Goal: Transaction & Acquisition: Book appointment/travel/reservation

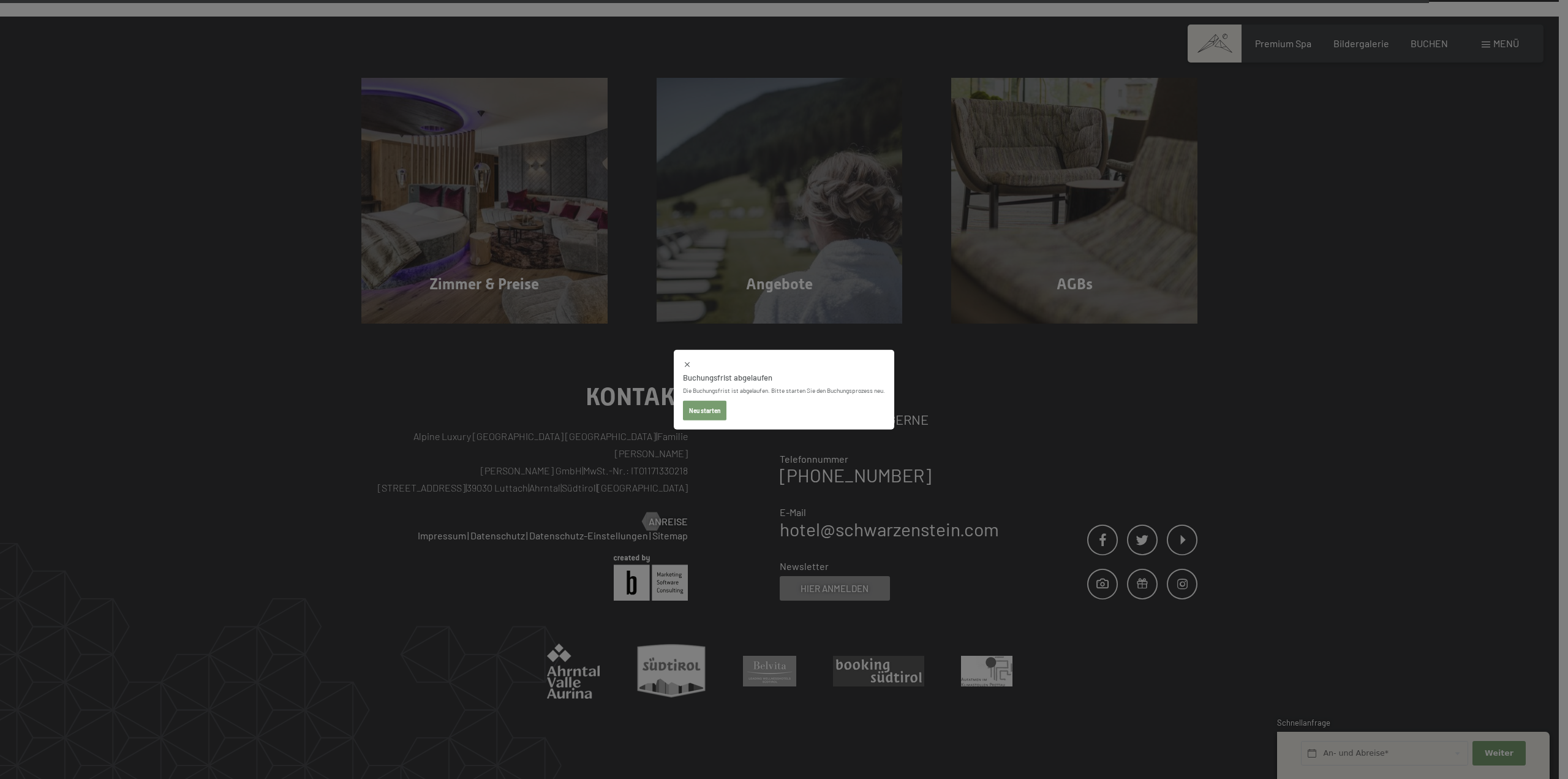
click at [696, 411] on button "Neu starten" at bounding box center [705, 410] width 44 height 20
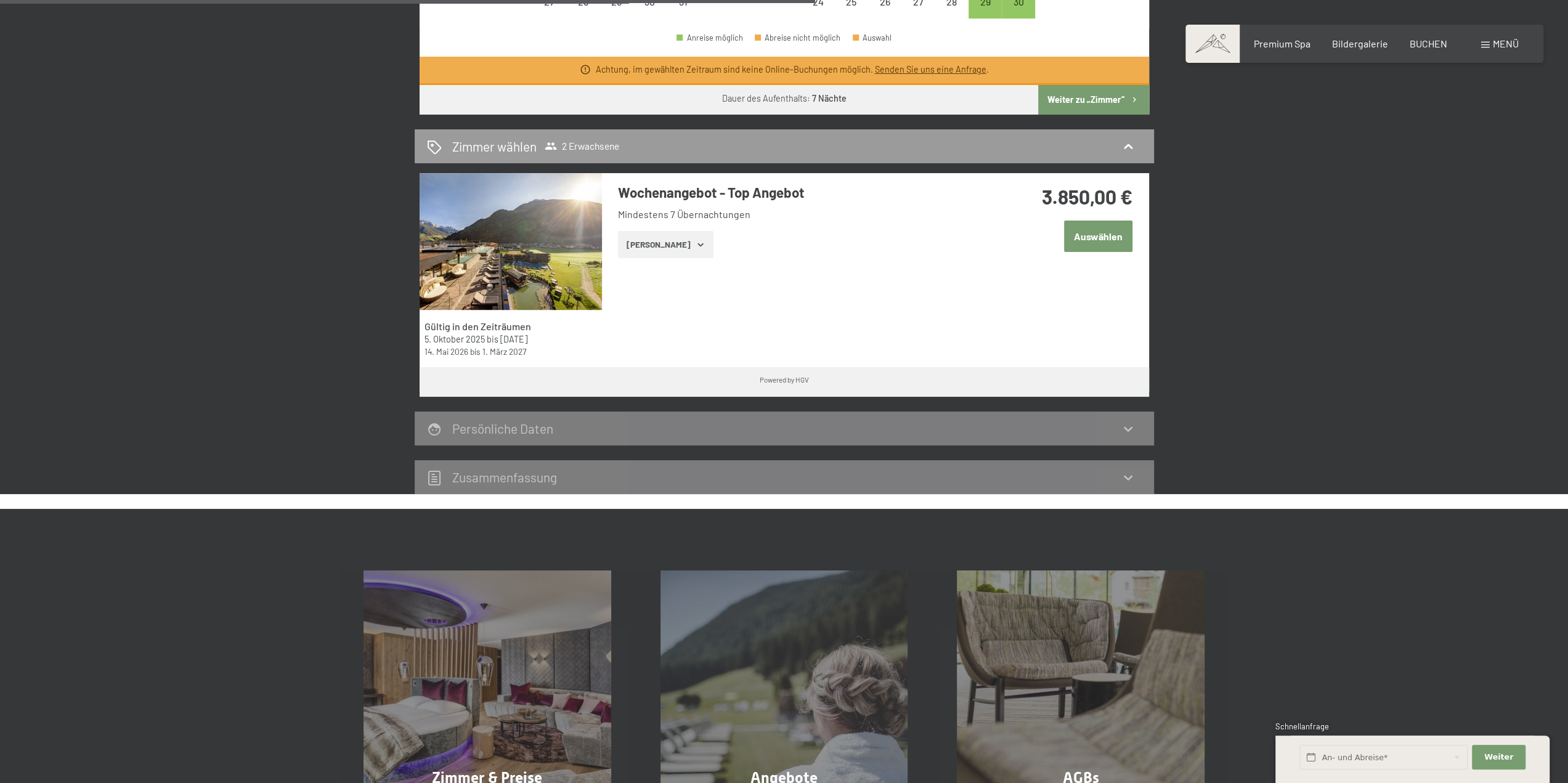
scroll to position [655, 0]
click at [1115, 234] on button "Auswählen" at bounding box center [1098, 237] width 68 height 31
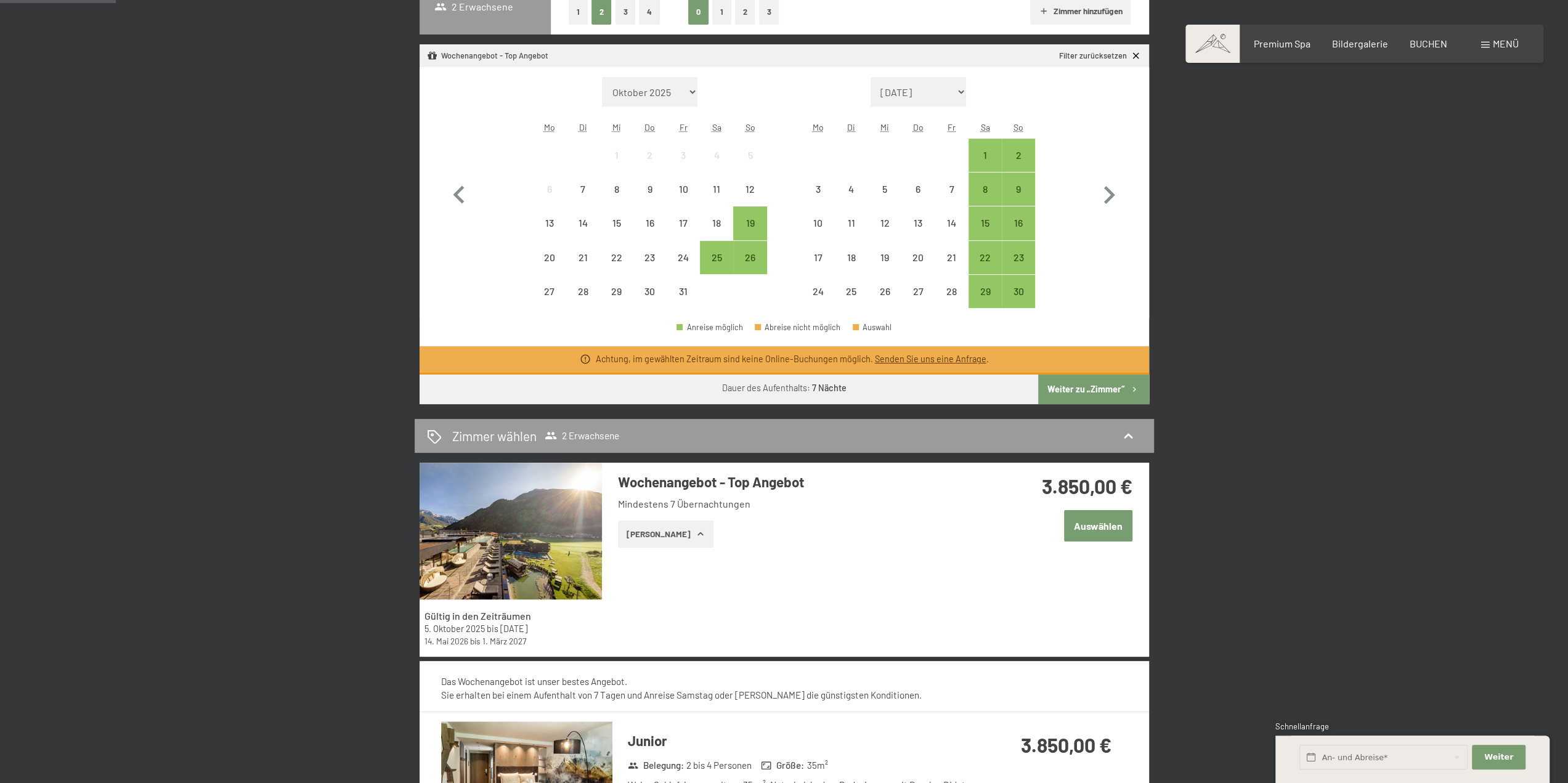
scroll to position [220, 0]
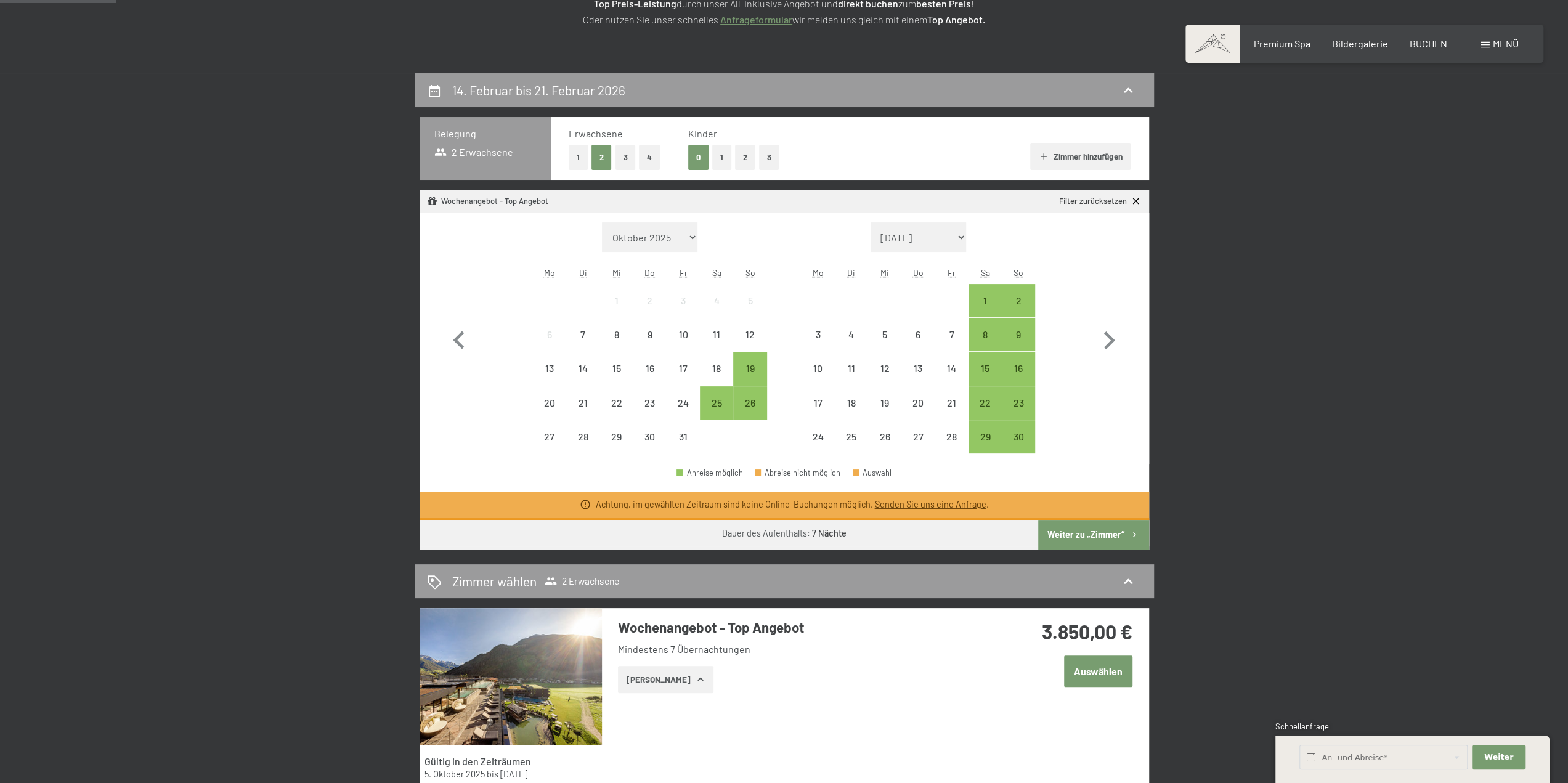
click at [743, 153] on button "2" at bounding box center [745, 157] width 20 height 25
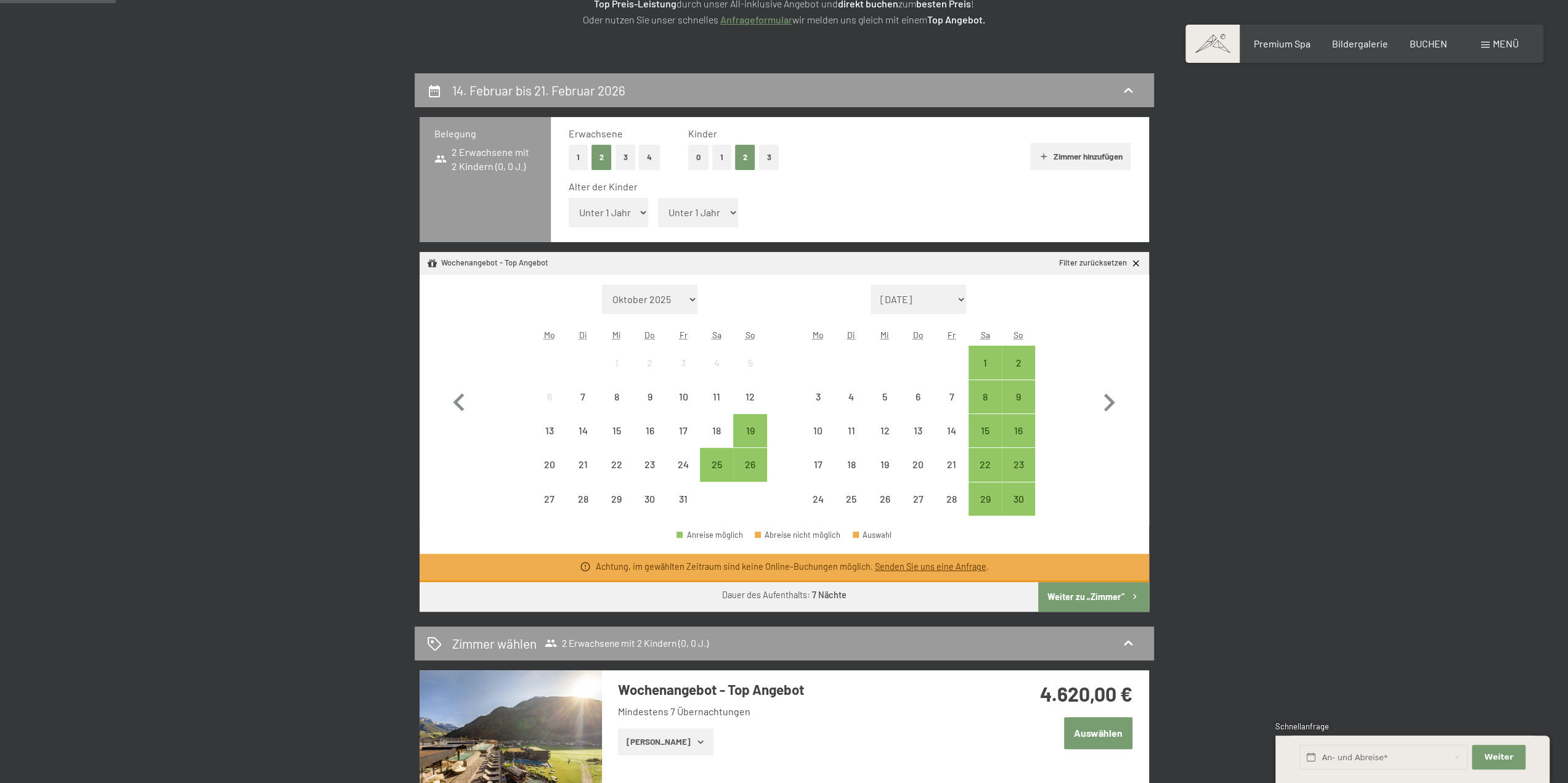
click at [639, 208] on select "Unter 1 Jahr 1 Jahr 2 Jahre 3 Jahre 4 Jahre 5 Jahre 6 Jahre 7 Jahre 8 Jahre 9 J…" at bounding box center [609, 212] width 80 height 30
select select "3"
click at [569, 197] on select "Unter 1 Jahr 1 Jahr 2 Jahre 3 Jahre 4 Jahre 5 Jahre 6 Jahre 7 Jahre 8 Jahre 9 J…" at bounding box center [609, 212] width 80 height 30
click at [716, 210] on select "Unter 1 Jahr 1 Jahr 2 Jahre 3 Jahre 4 Jahre 5 Jahre 6 Jahre 7 Jahre 8 Jahre 9 J…" at bounding box center [698, 212] width 80 height 30
click at [658, 197] on select "Unter 1 Jahr 1 Jahr 2 Jahre 3 Jahre 4 Jahre 5 Jahre 6 Jahre 7 Jahre 8 Jahre 9 J…" at bounding box center [698, 212] width 80 height 30
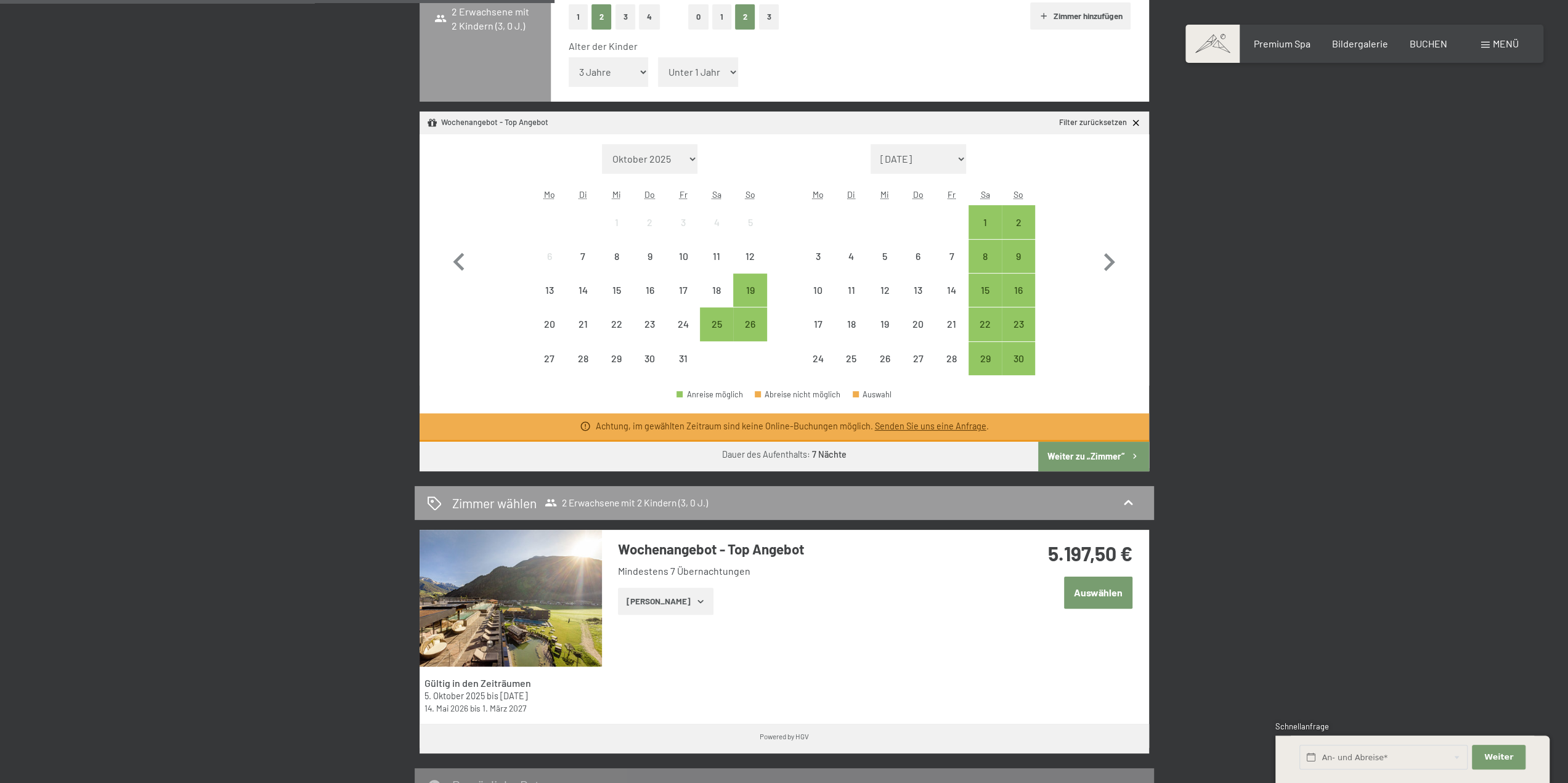
scroll to position [467, 0]
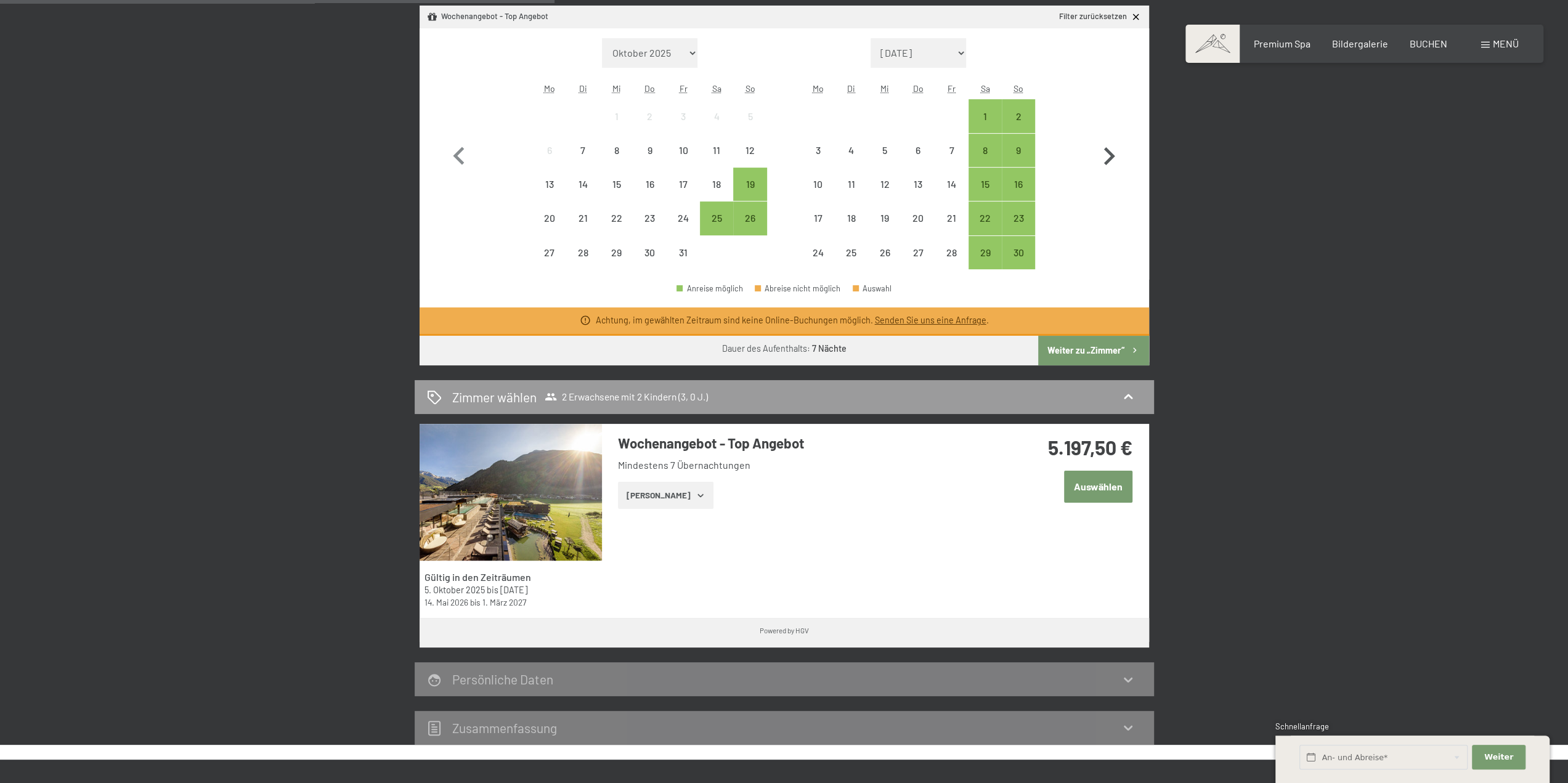
click at [1104, 152] on icon "button" at bounding box center [1108, 156] width 35 height 35
select select "2025-11-01"
select select "2025-12-01"
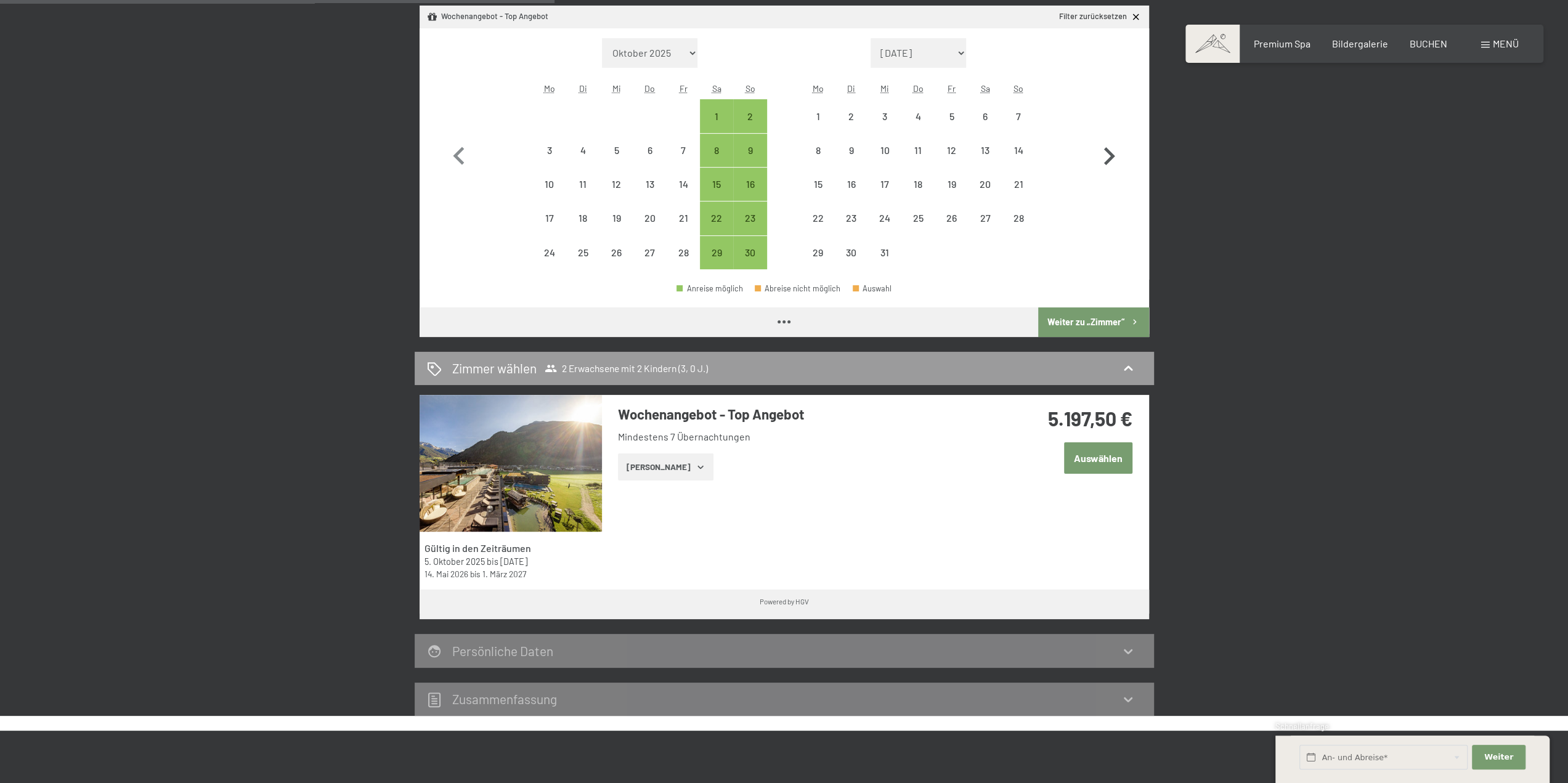
click at [1104, 152] on icon "button" at bounding box center [1108, 156] width 35 height 35
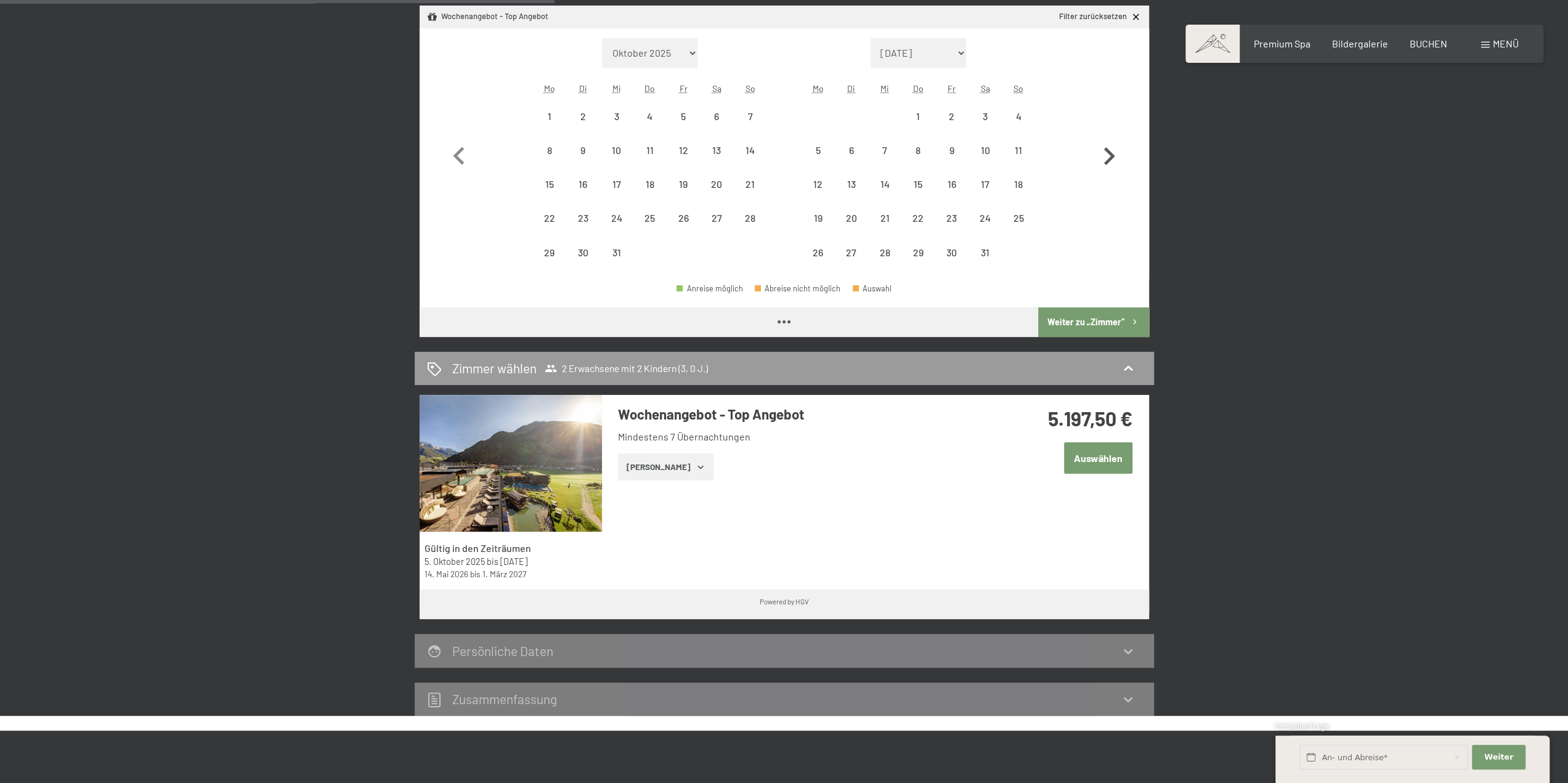
select select "2025-12-01"
select select "2026-01-01"
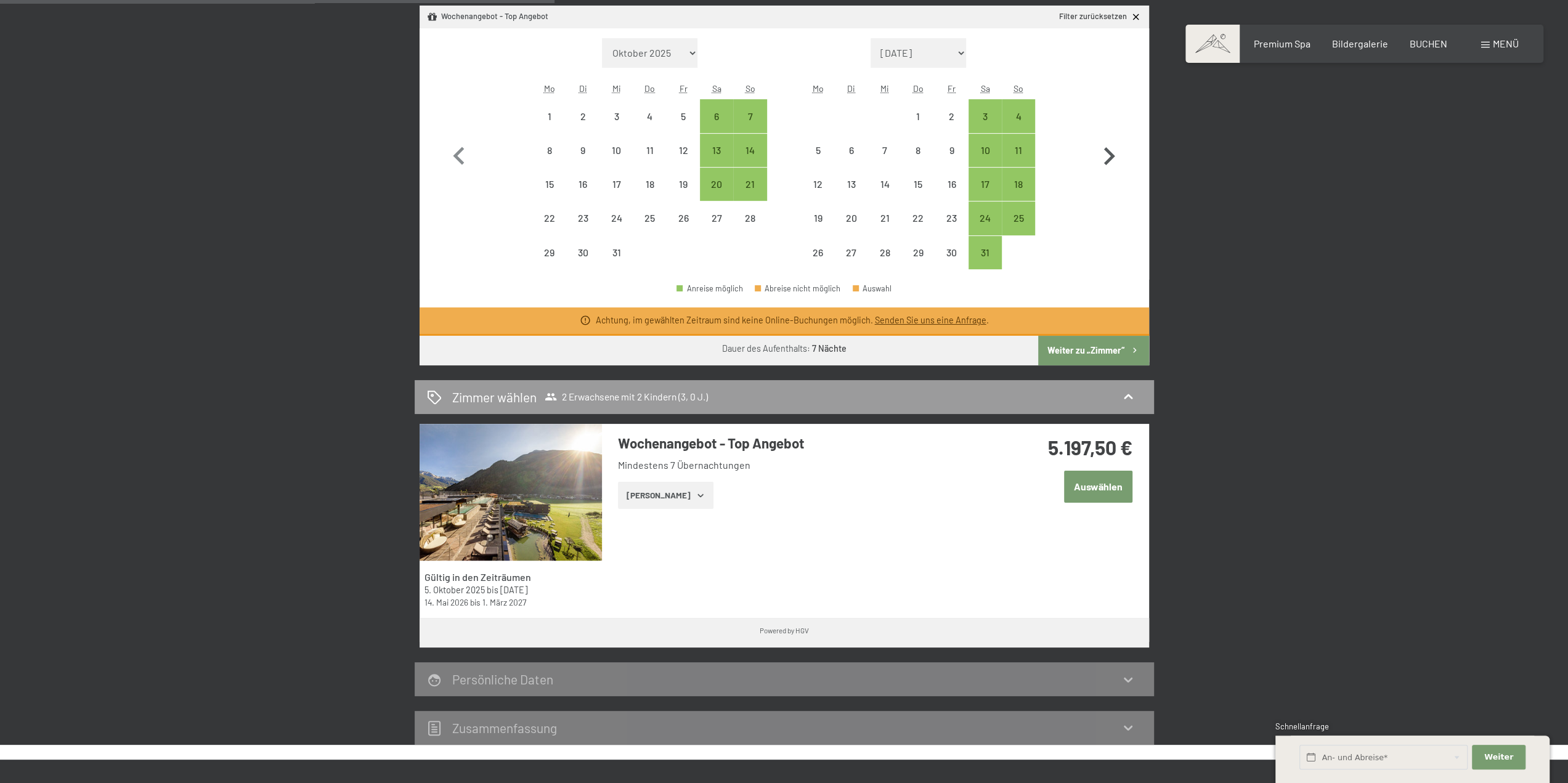
click at [1104, 152] on icon "button" at bounding box center [1108, 156] width 35 height 35
select select "2026-01-01"
select select "2026-02-01"
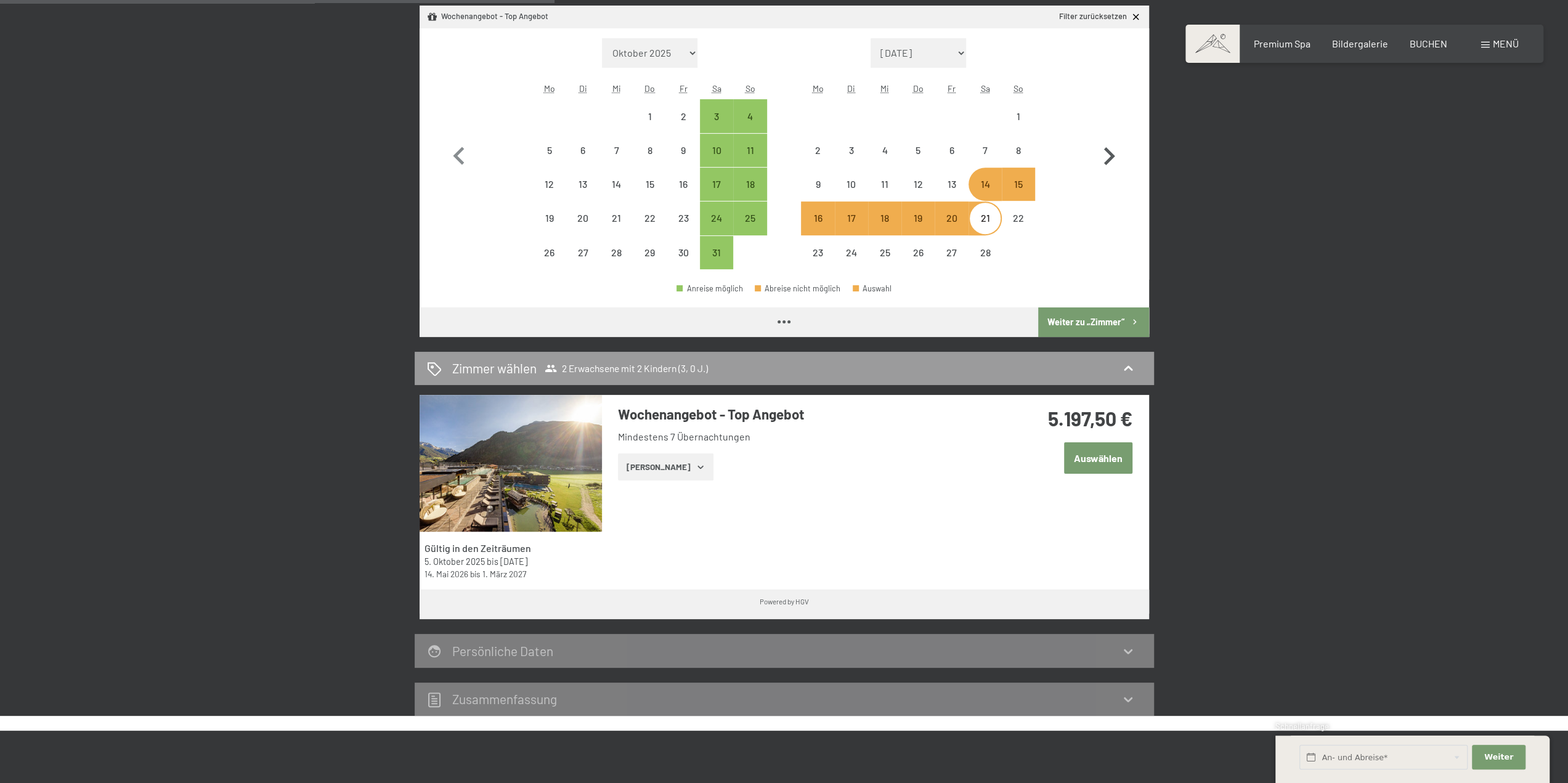
select select "2026-01-01"
select select "2026-02-01"
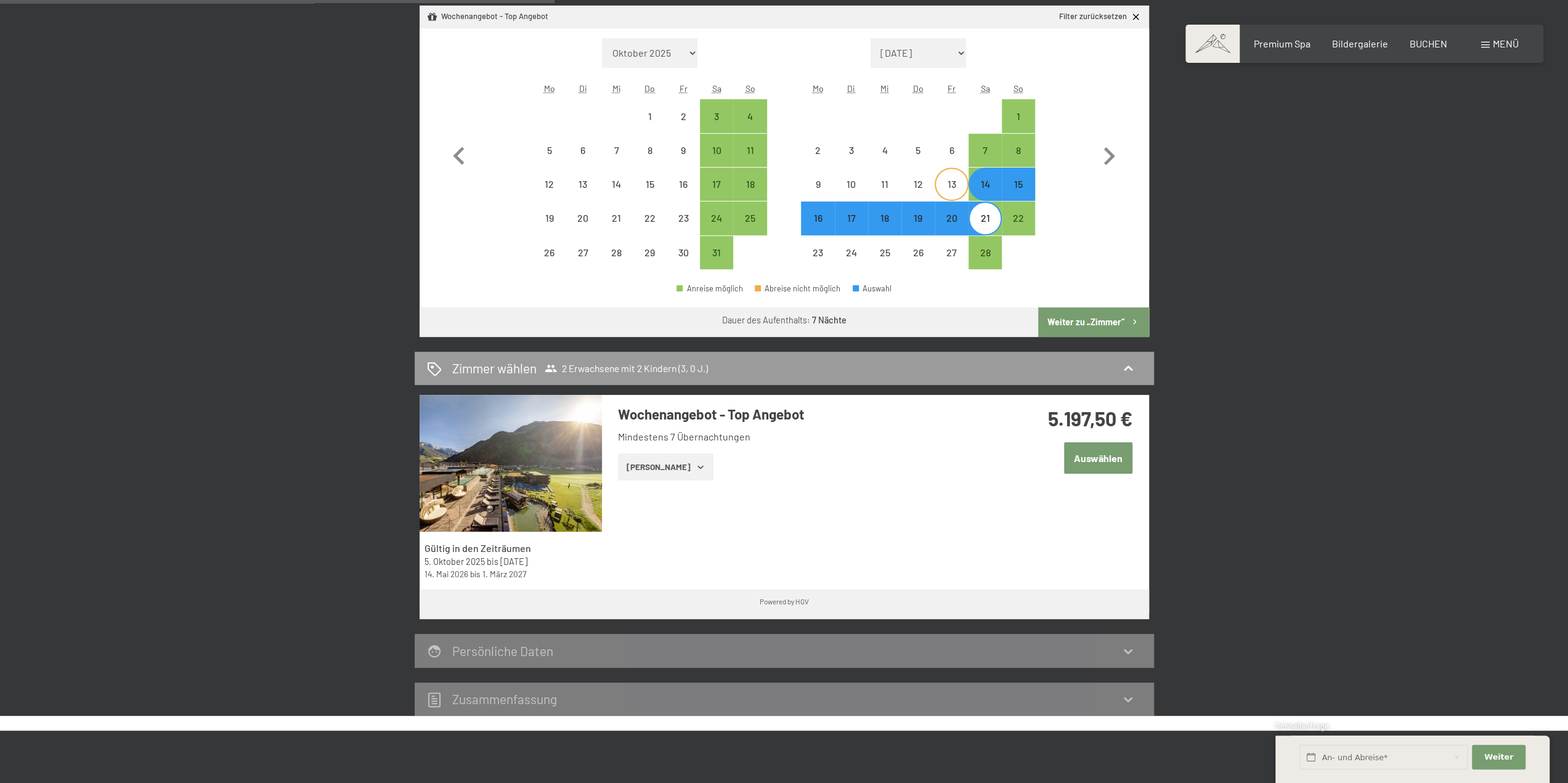
click at [960, 178] on div "13" at bounding box center [951, 184] width 31 height 31
select select "2026-01-01"
select select "2026-02-01"
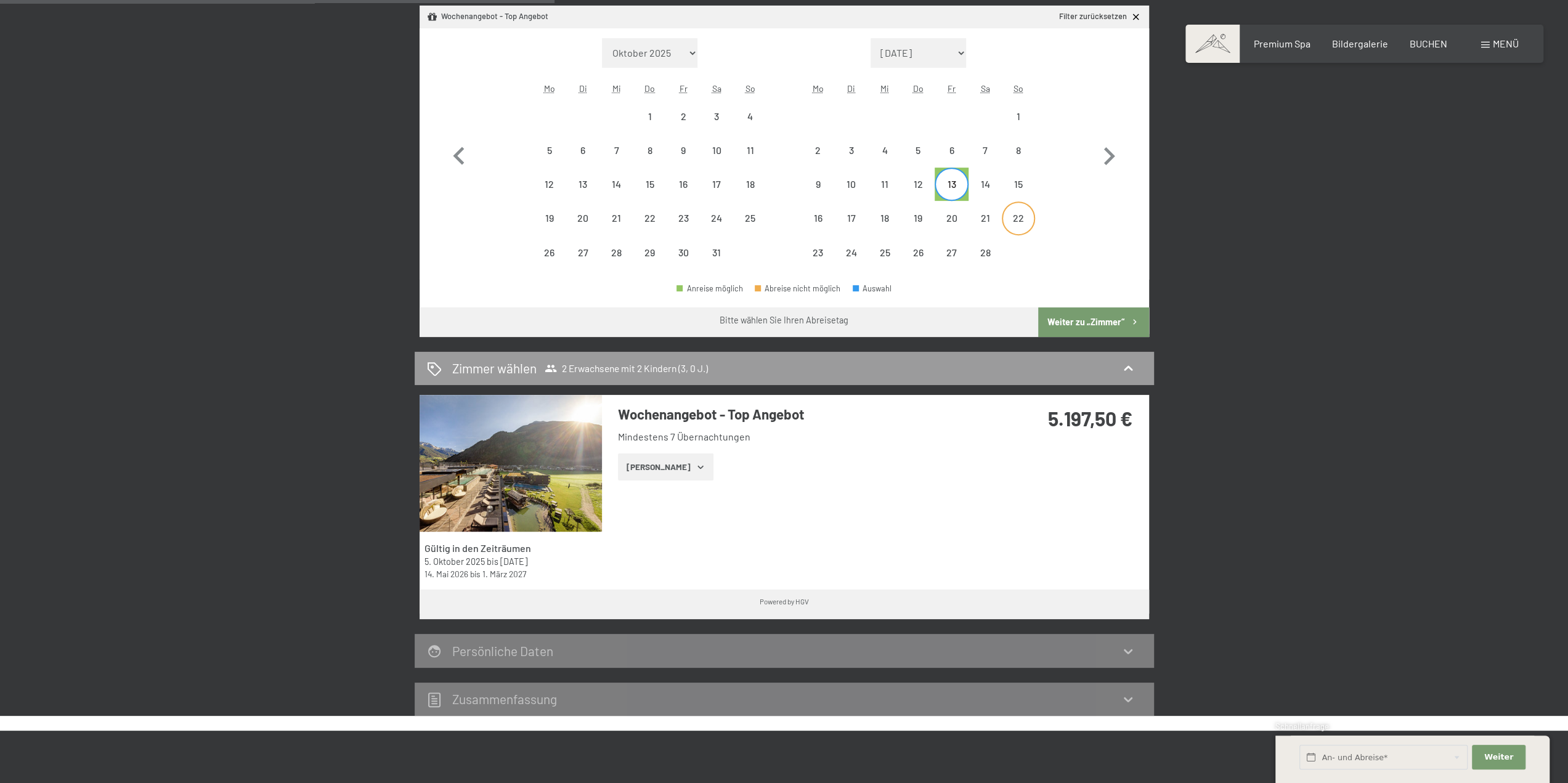
click at [1007, 218] on div "22" at bounding box center [1018, 228] width 31 height 31
select select "2026-01-01"
select select "2026-02-01"
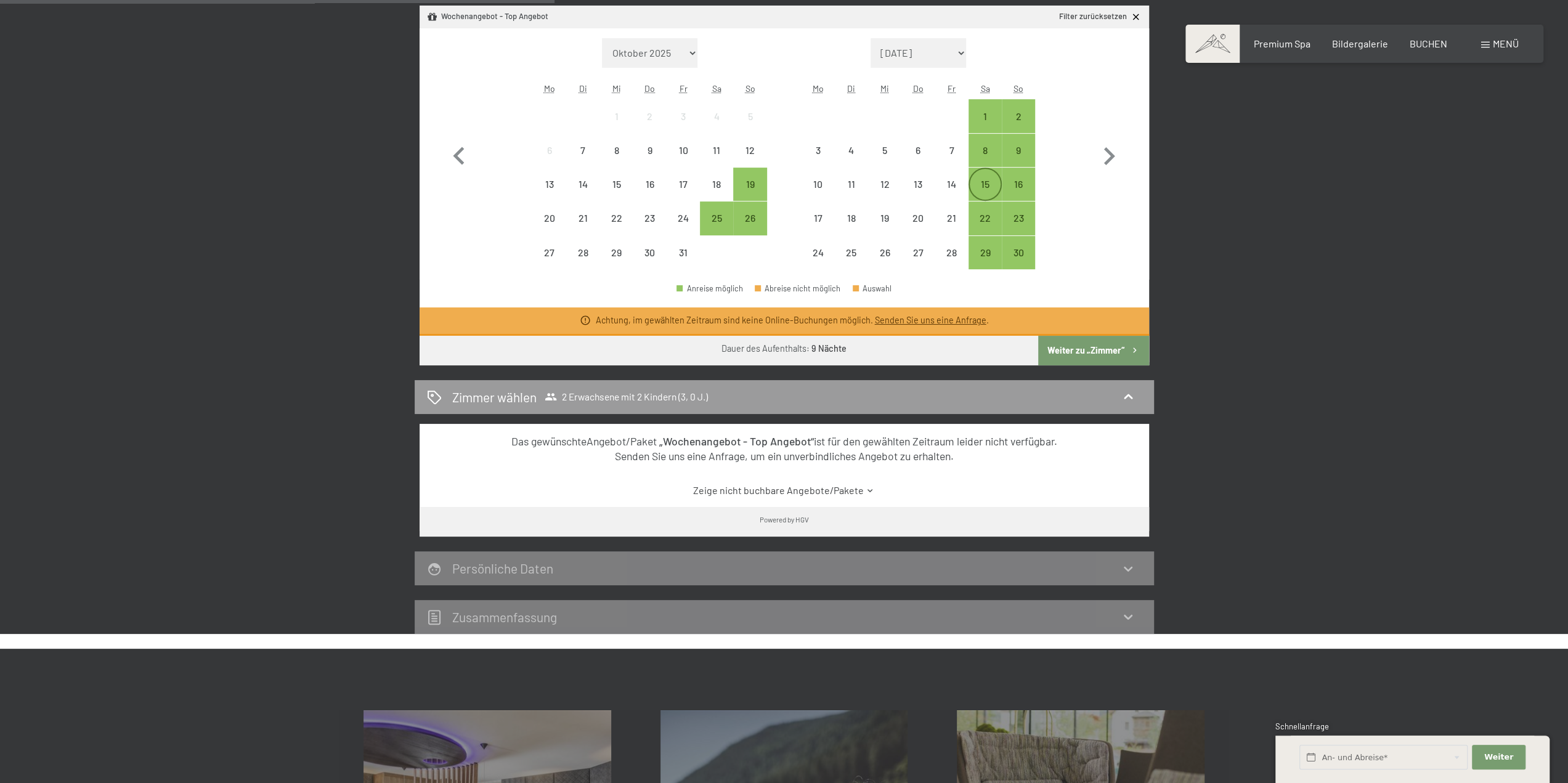
click at [982, 176] on div "15" at bounding box center [985, 184] width 31 height 31
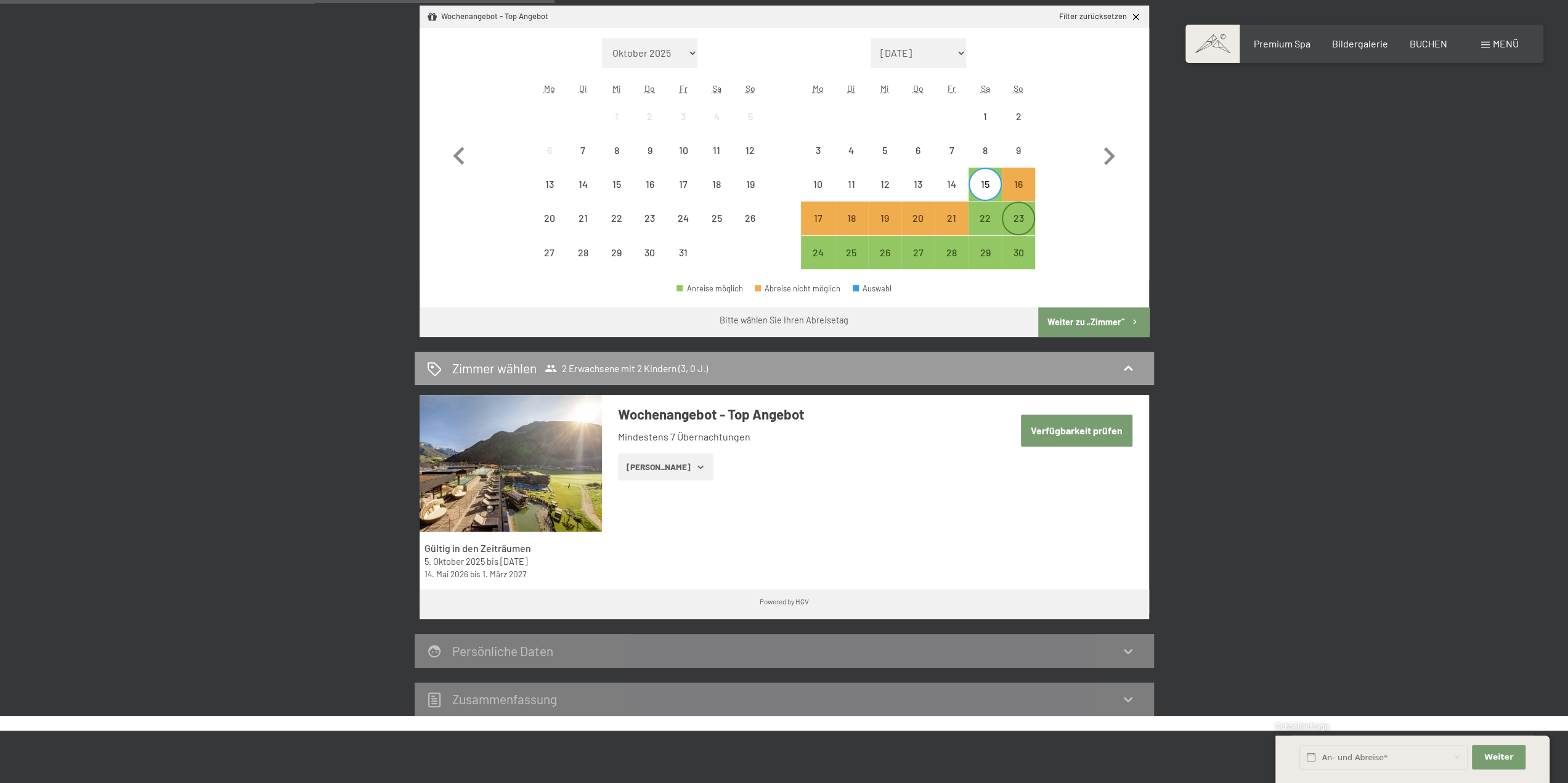
click at [1010, 225] on div "23" at bounding box center [1018, 228] width 31 height 31
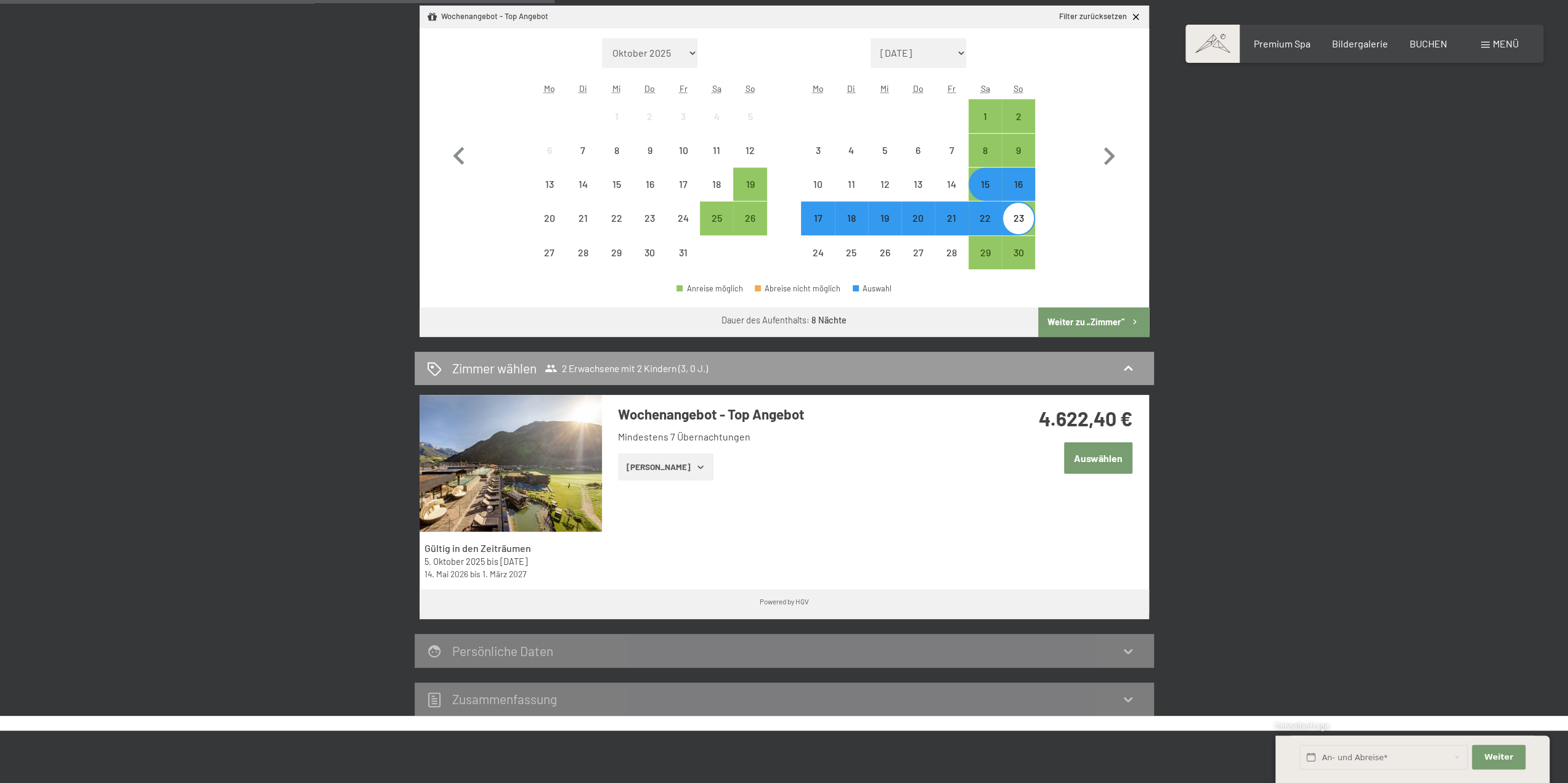
click at [978, 189] on div "15" at bounding box center [985, 194] width 31 height 31
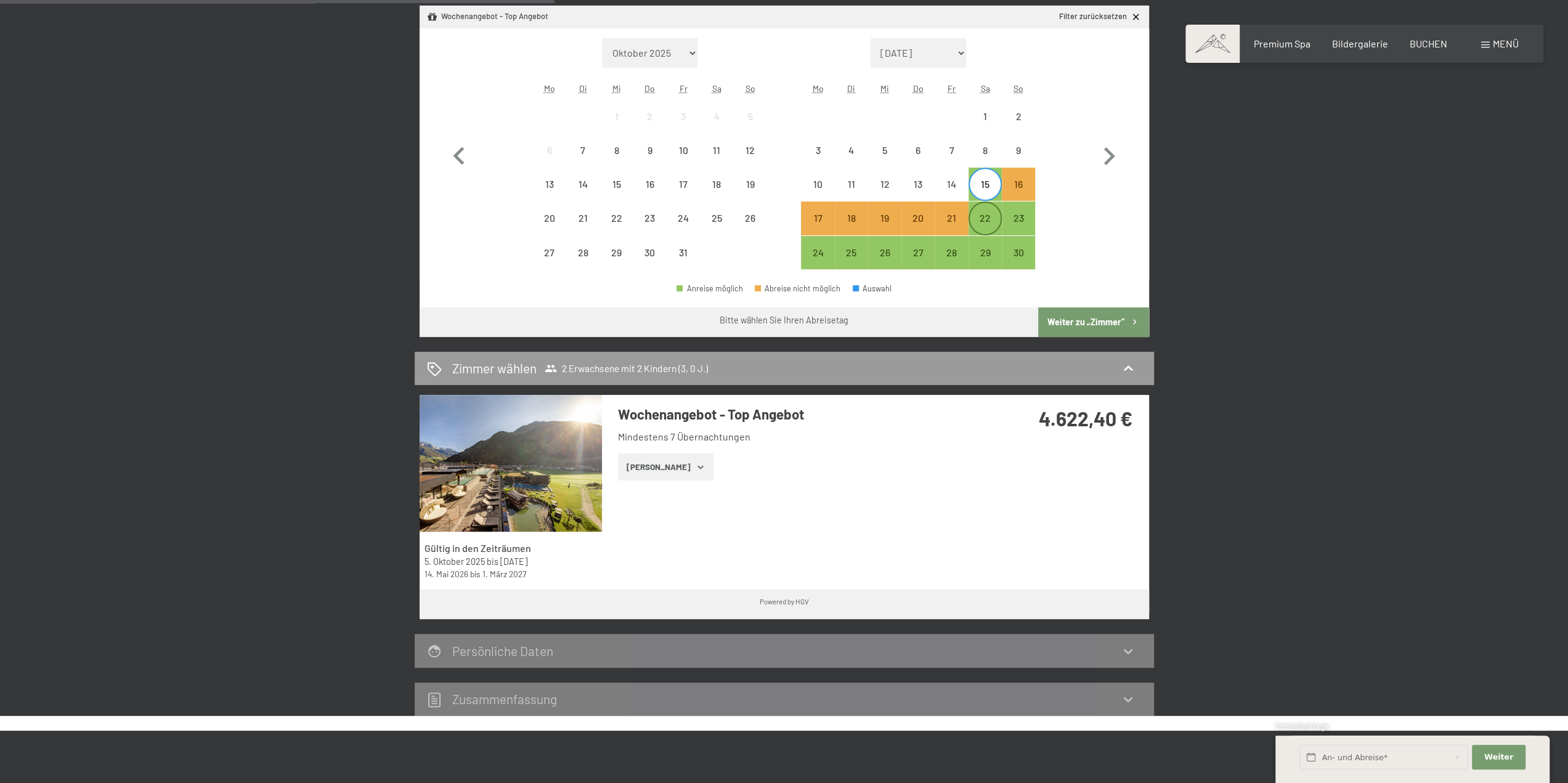
click at [988, 221] on div "22" at bounding box center [985, 228] width 31 height 31
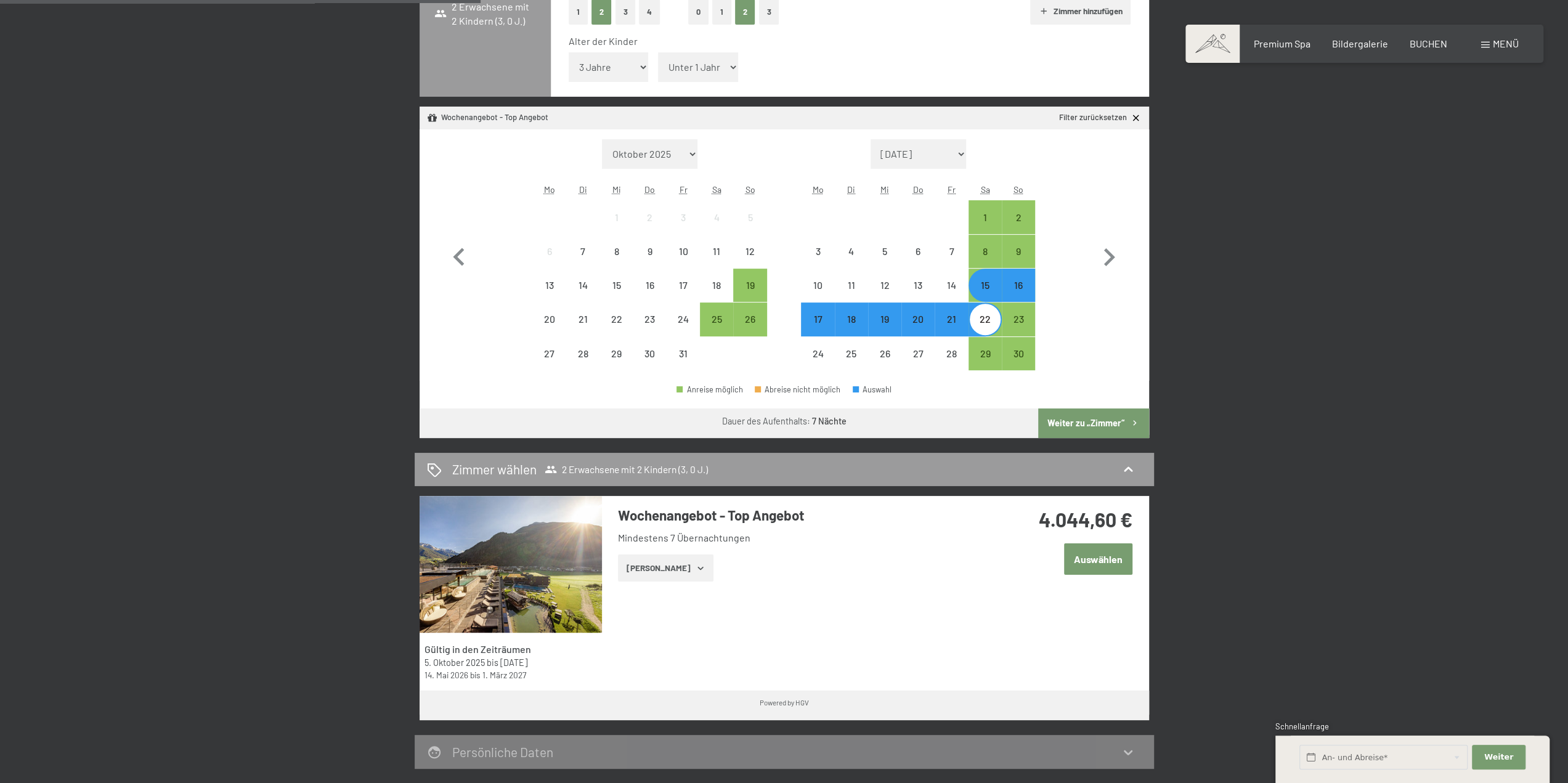
scroll to position [344, 0]
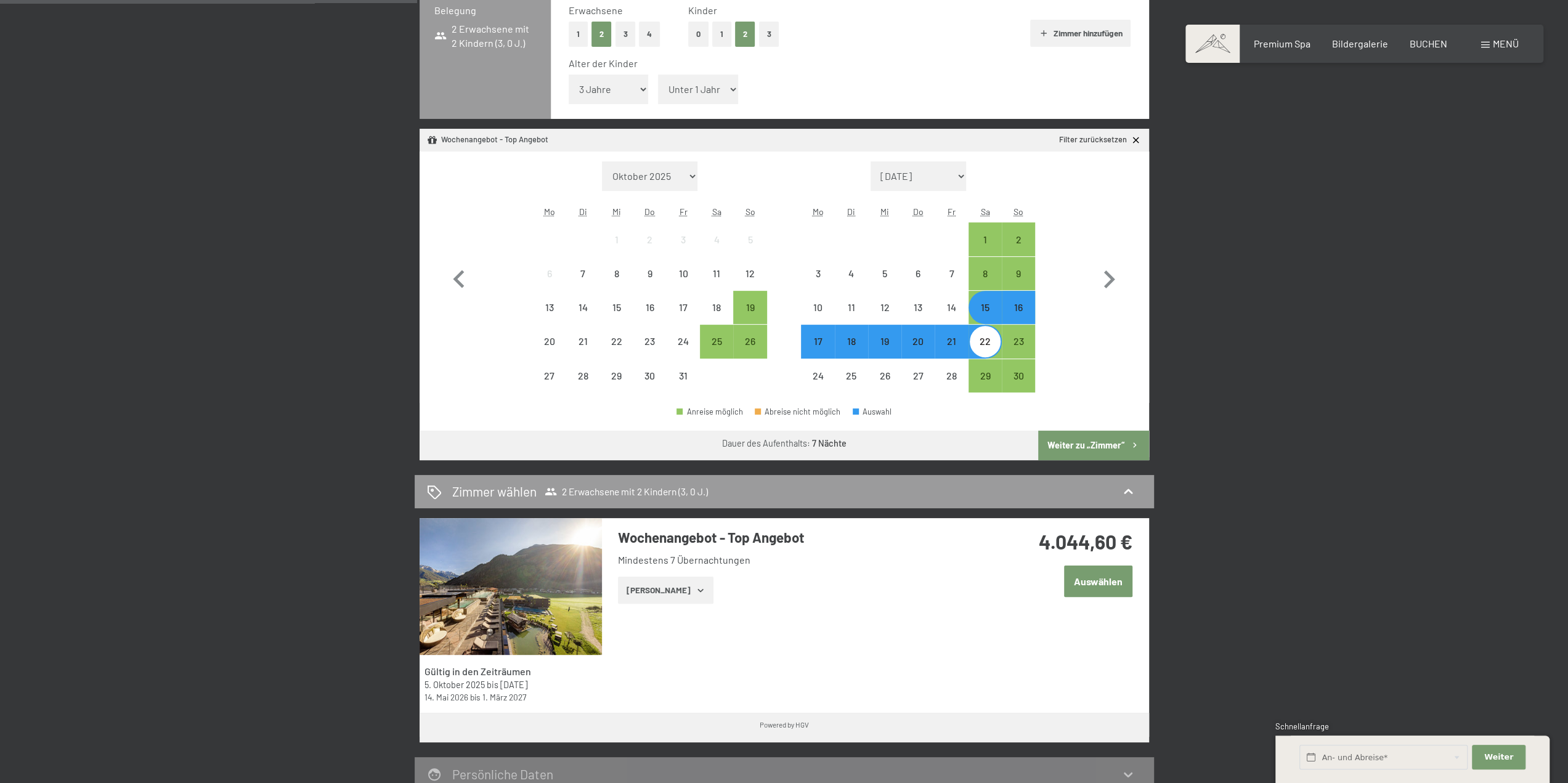
click at [693, 172] on select "Oktober 2025 November 2025 Dezember 2025 Januar 2026 Februar 2026 März 2026 Apr…" at bounding box center [650, 176] width 96 height 30
click at [1132, 280] on div "Monat/Jahr Oktober 2025 November 2025 Dezember 2025 Januar 2026 Februar 2026 Mä…" at bounding box center [783, 278] width 729 height 252
click at [1110, 274] on icon "button" at bounding box center [1108, 279] width 35 height 35
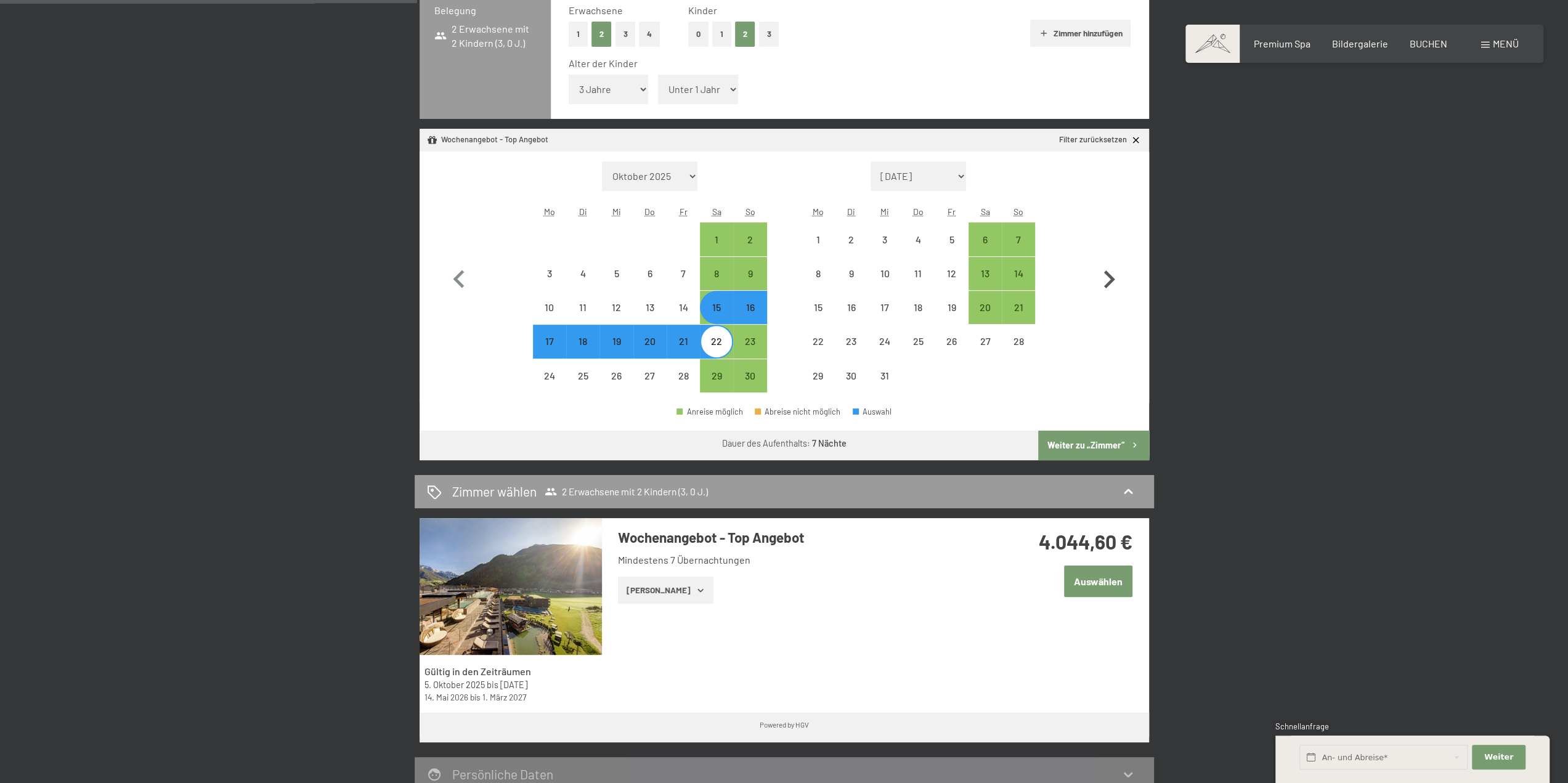
click at [1110, 274] on icon "button" at bounding box center [1108, 279] width 35 height 35
select select "2025-12-01"
select select "2026-01-01"
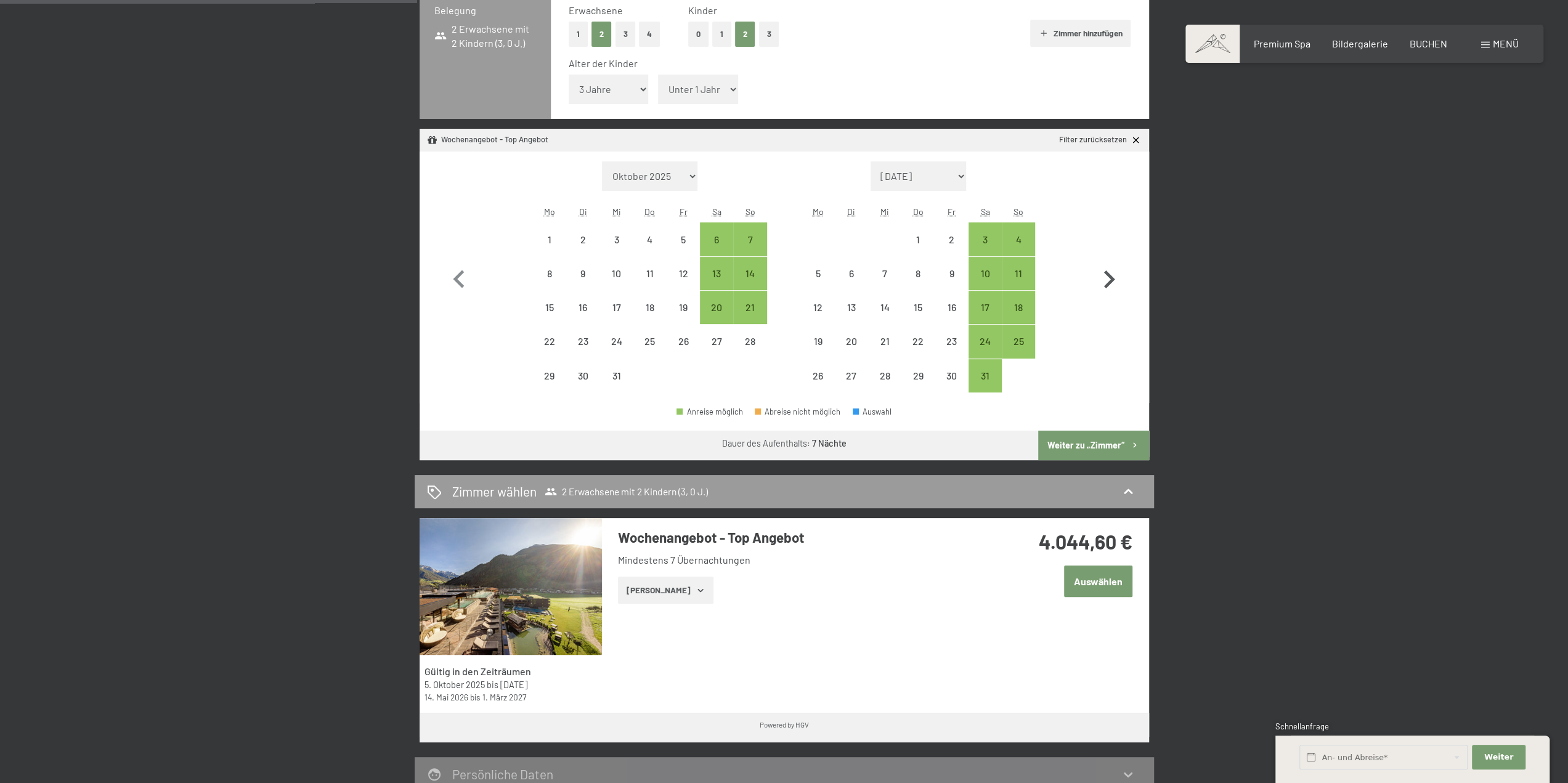
click at [1110, 274] on icon "button" at bounding box center [1108, 279] width 35 height 35
select select "2026-01-01"
select select "2026-02-01"
click at [1110, 274] on icon "button" at bounding box center [1108, 279] width 35 height 35
select select "2026-02-01"
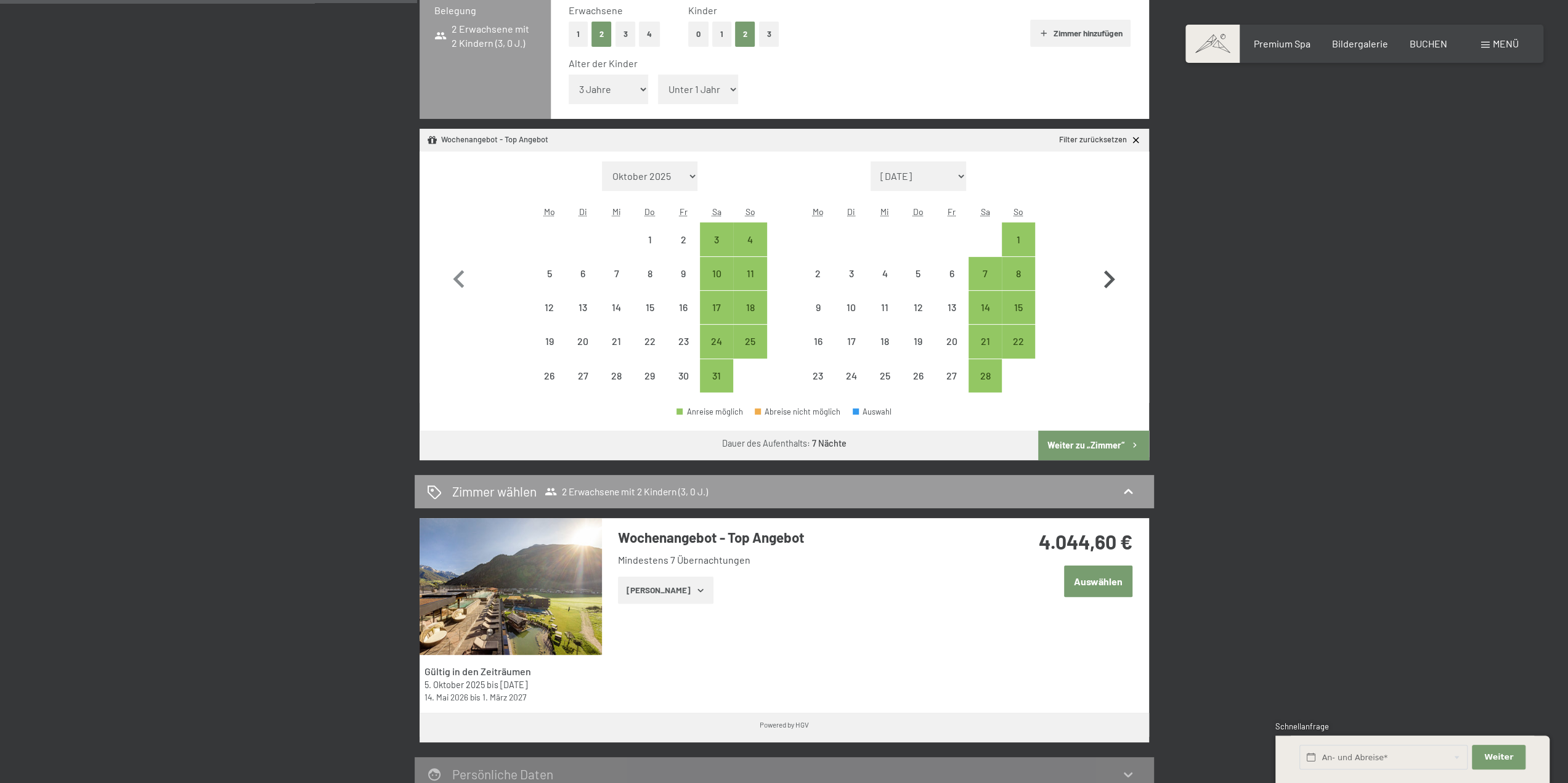
select select "2026-03-01"
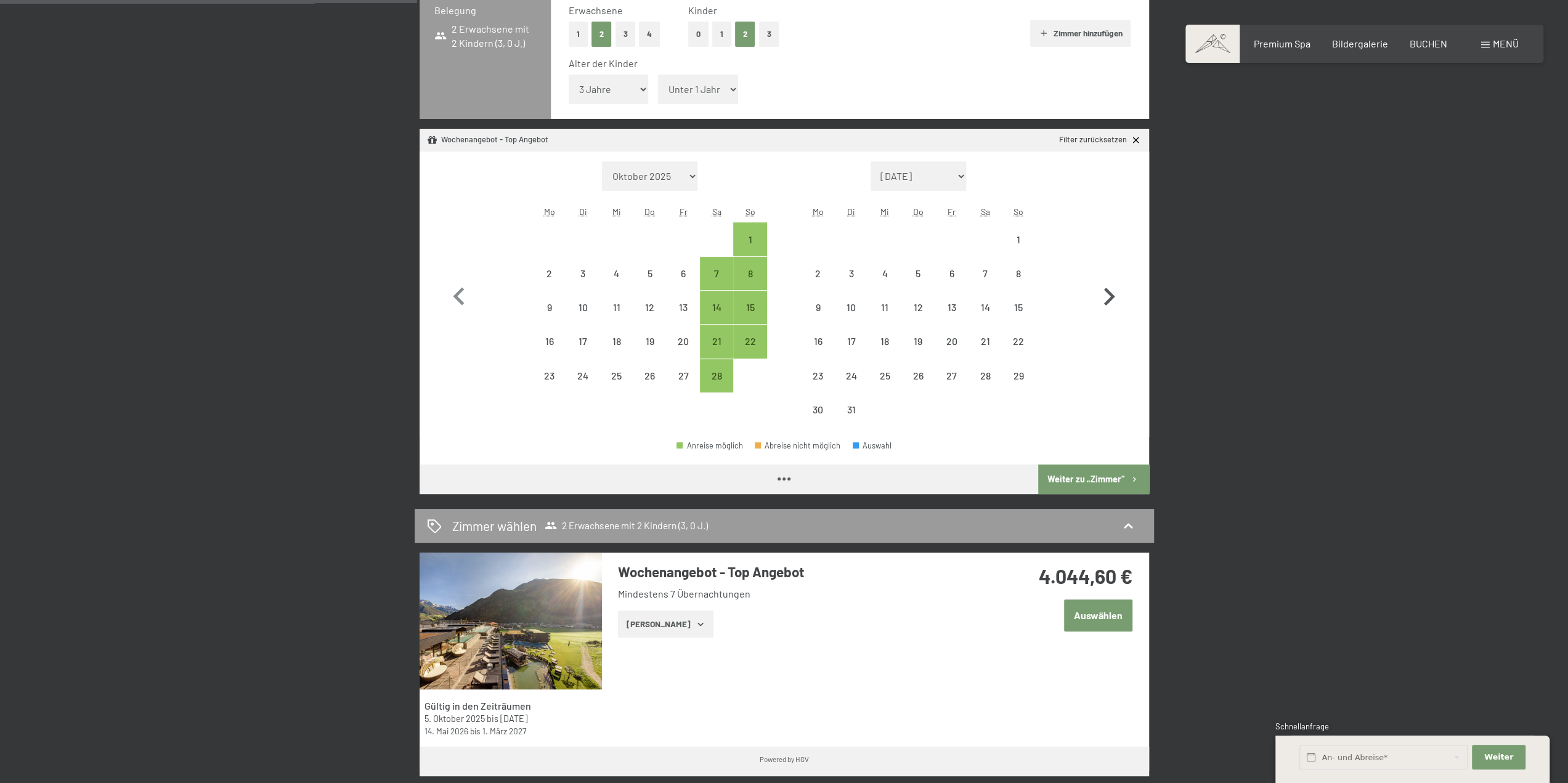
select select "2026-02-01"
select select "2026-03-01"
drag, startPoint x: 709, startPoint y: 303, endPoint x: 723, endPoint y: 317, distance: 19.8
click at [712, 306] on div "14" at bounding box center [716, 318] width 31 height 31
select select "2026-02-01"
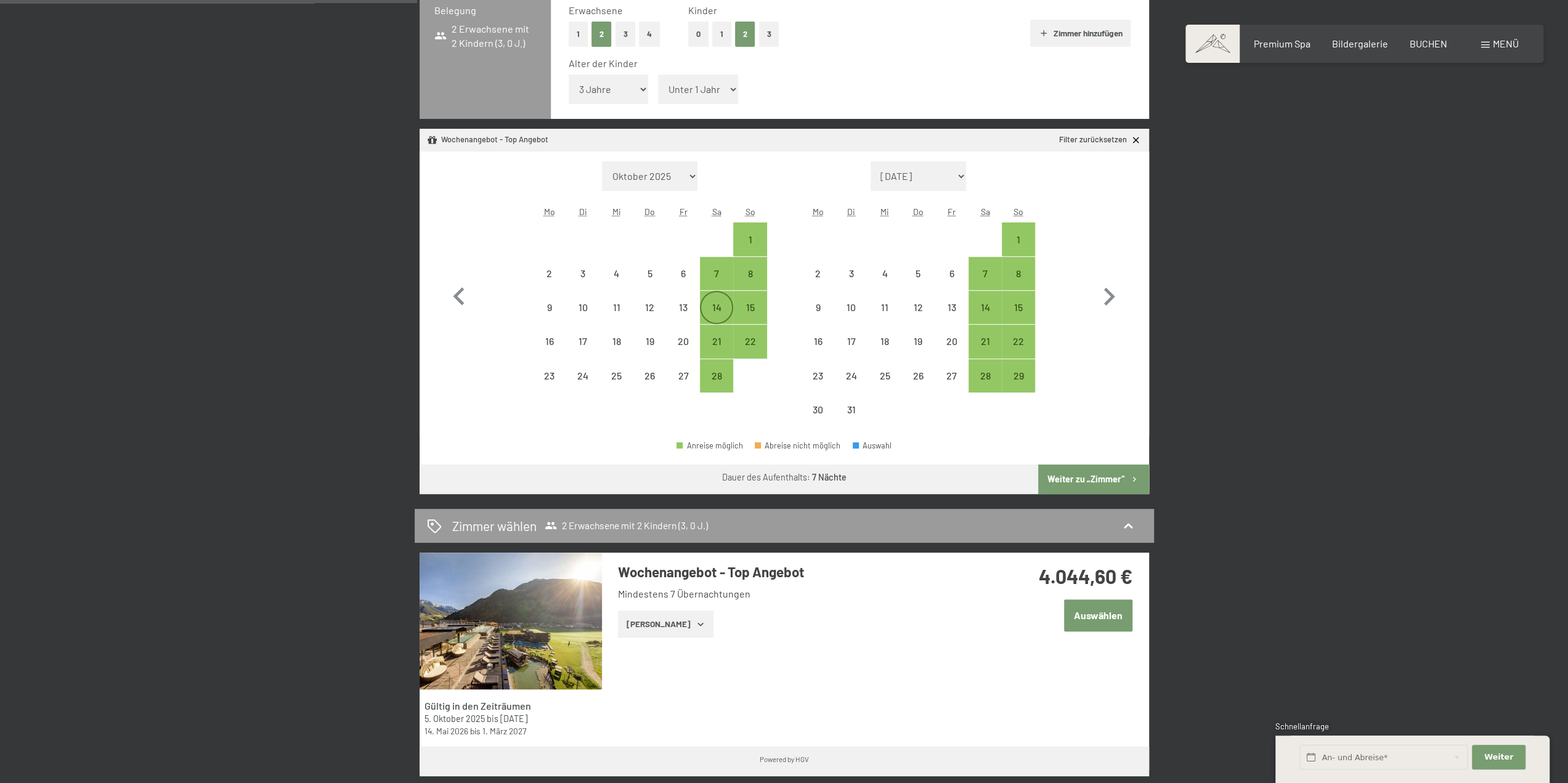
select select "2026-03-01"
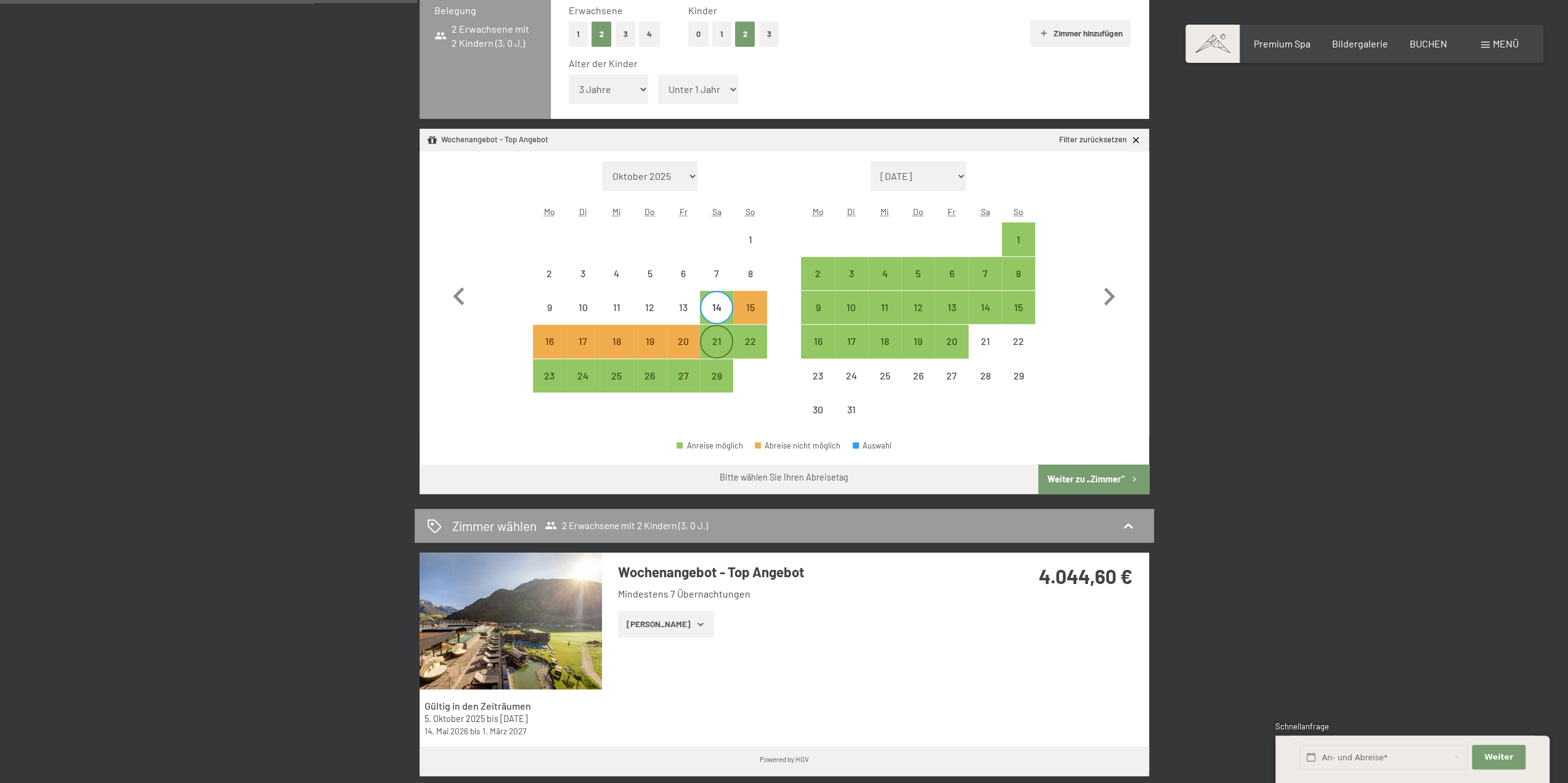
click at [724, 338] on div "21" at bounding box center [716, 351] width 31 height 31
select select "2026-02-01"
select select "2026-03-01"
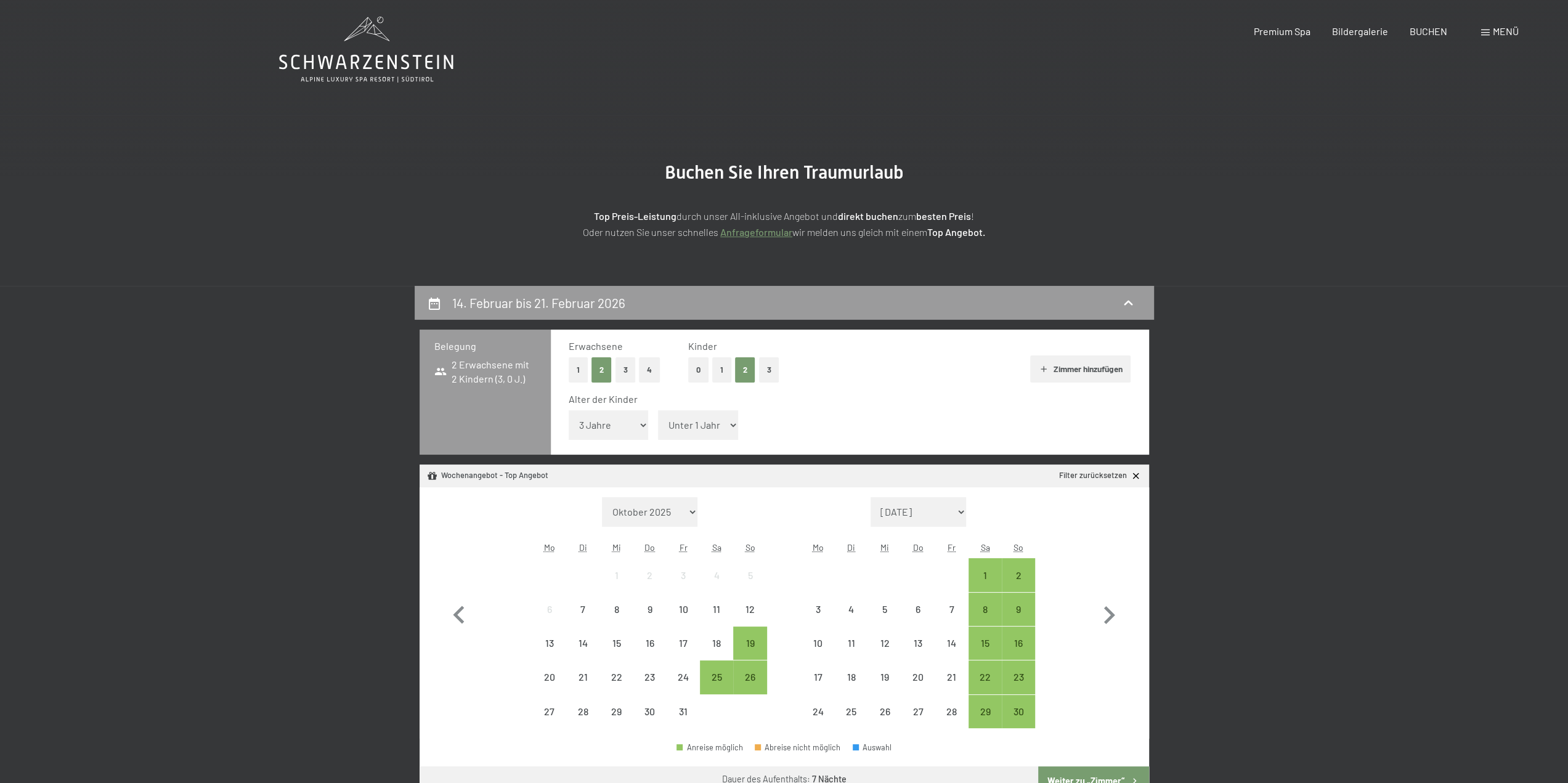
scroll to position [0, 0]
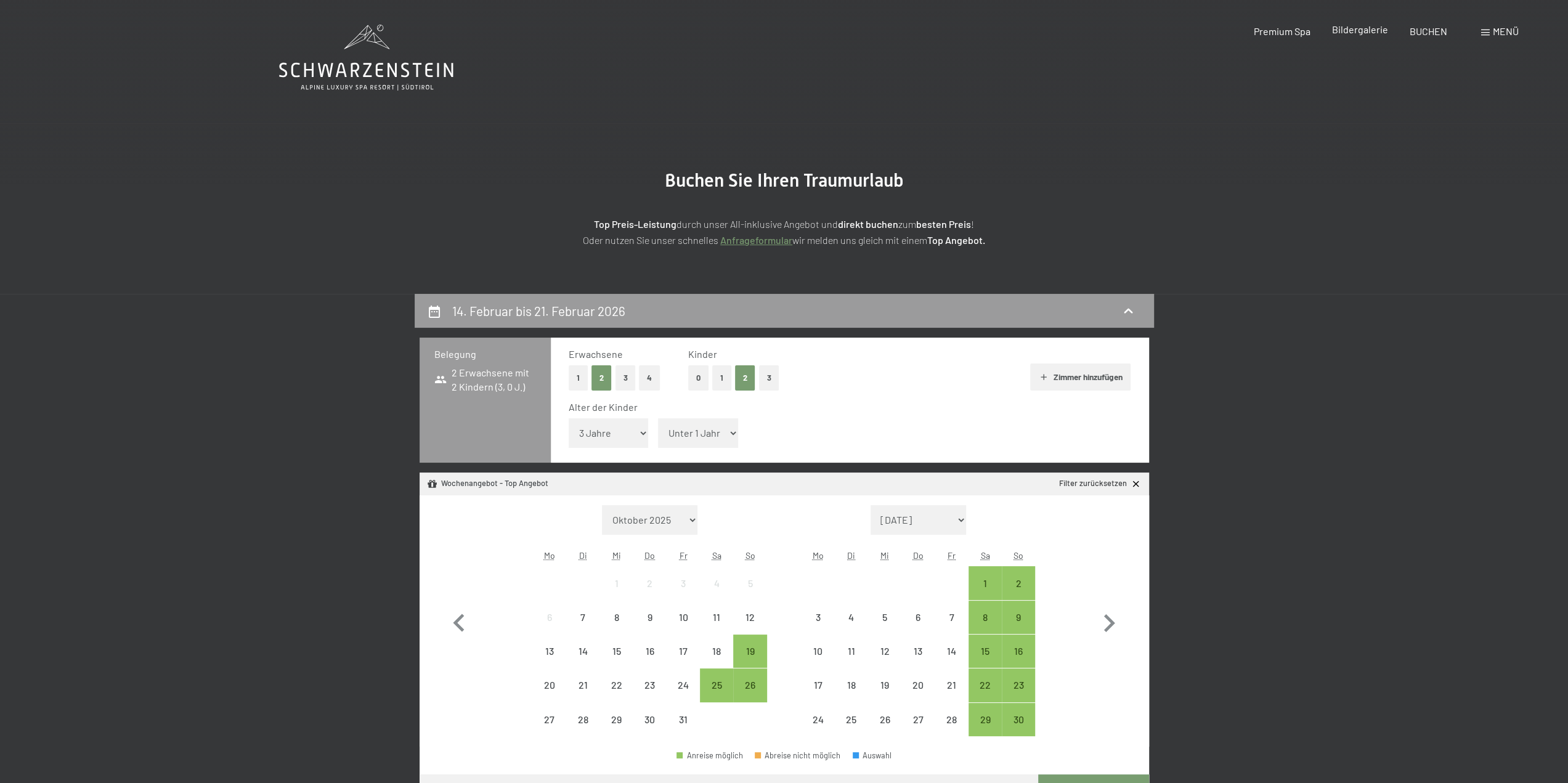
click at [1378, 35] on span "Bildergalerie" at bounding box center [1360, 29] width 56 height 12
click at [1359, 32] on span "Bildergalerie" at bounding box center [1360, 29] width 56 height 12
